Goal: Find specific page/section: Find specific page/section

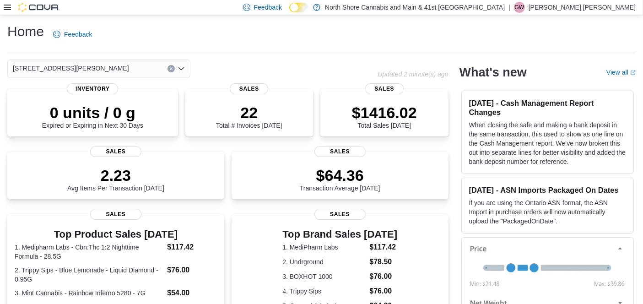
click at [129, 68] on div "[STREET_ADDRESS][PERSON_NAME]" at bounding box center [98, 68] width 183 height 18
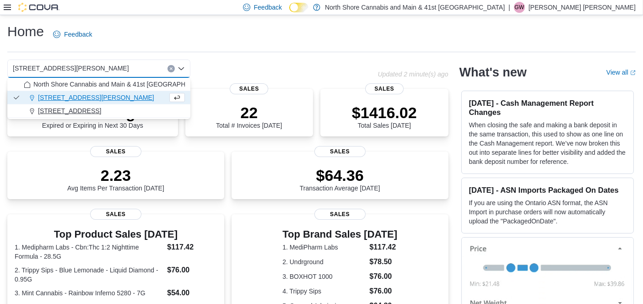
click at [91, 110] on div "[STREET_ADDRESS]" at bounding box center [104, 110] width 161 height 9
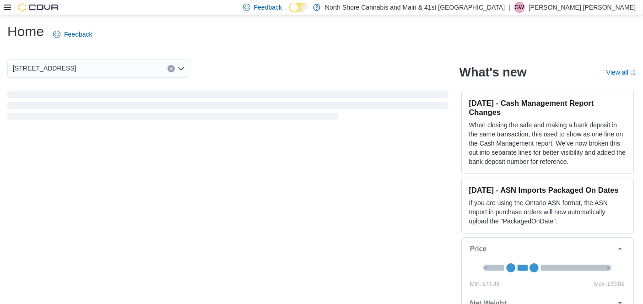
click at [274, 54] on div "Home Feedback [STREET_ADDRESS] What's new View all (opens in a new tab or windo…" at bounding box center [321, 169] width 643 height 309
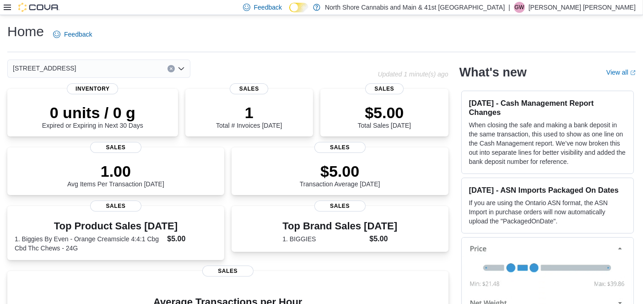
click at [308, 26] on div "Home Feedback" at bounding box center [321, 34] width 628 height 24
click at [123, 55] on div "Home Feedback [STREET_ADDRESS] Updated 1 minute(s) ago 0 units / 0 g Expired or…" at bounding box center [321, 171] width 643 height 313
click at [118, 69] on div "[STREET_ADDRESS]" at bounding box center [98, 68] width 183 height 18
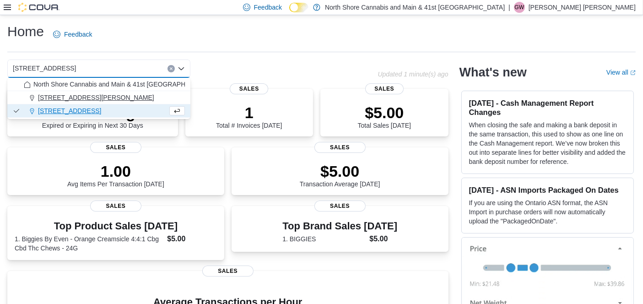
drag, startPoint x: 91, startPoint y: 96, endPoint x: 225, endPoint y: 43, distance: 144.9
click at [90, 96] on div "[STREET_ADDRESS][PERSON_NAME]" at bounding box center [104, 97] width 161 height 9
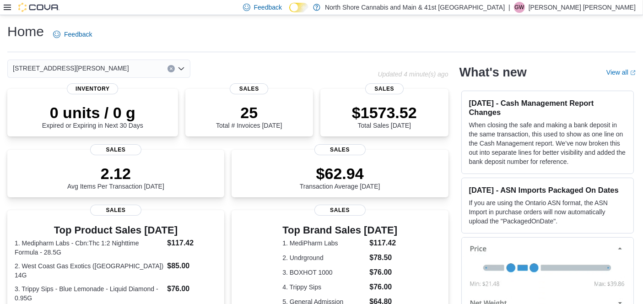
click at [332, 34] on div "Home Feedback" at bounding box center [321, 34] width 628 height 24
